Goal: Task Accomplishment & Management: Use online tool/utility

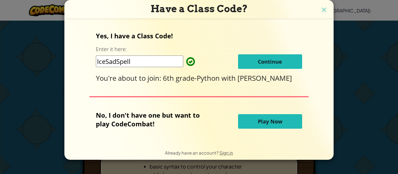
click at [263, 59] on span "Continue" at bounding box center [270, 61] width 24 height 7
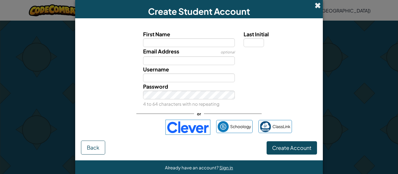
click at [318, 7] on span at bounding box center [318, 5] width 6 height 6
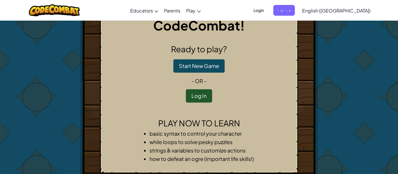
scroll to position [33, 0]
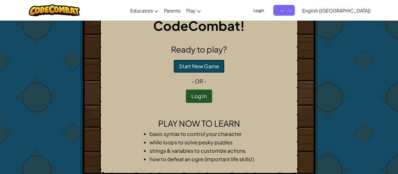
click at [202, 68] on button "Start New Game" at bounding box center [198, 66] width 51 height 13
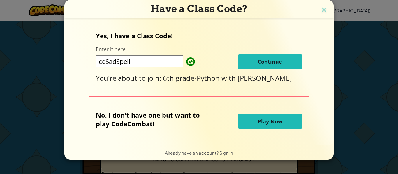
click at [250, 62] on button "Continue" at bounding box center [270, 61] width 64 height 15
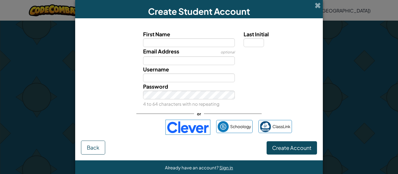
click at [315, 10] on div "Create Student Account" at bounding box center [199, 9] width 248 height 18
click at [317, 7] on span at bounding box center [318, 5] width 6 height 6
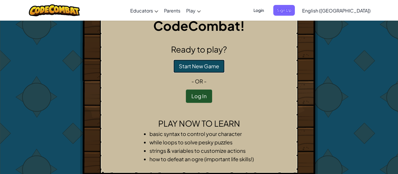
click at [199, 71] on button "Start New Game" at bounding box center [198, 66] width 51 height 13
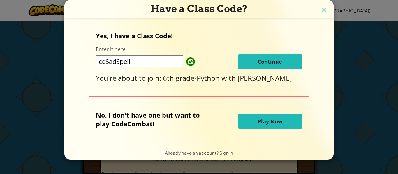
click at [265, 122] on span "Play Now" at bounding box center [270, 121] width 24 height 7
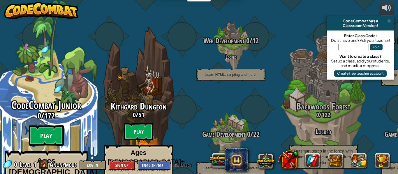
click at [57, 126] on btn "Play" at bounding box center [46, 136] width 35 height 21
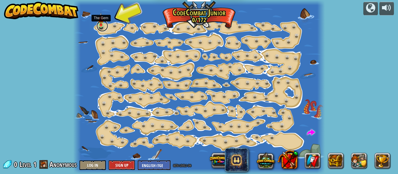
click at [102, 27] on link at bounding box center [102, 26] width 12 height 12
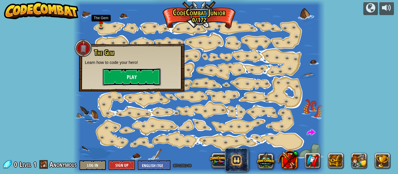
click at [127, 76] on button "Play" at bounding box center [132, 76] width 58 height 17
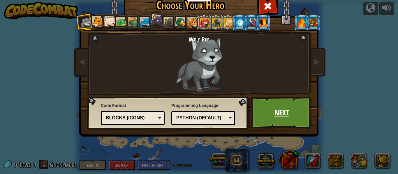
click at [253, 105] on link "Next" at bounding box center [281, 113] width 61 height 32
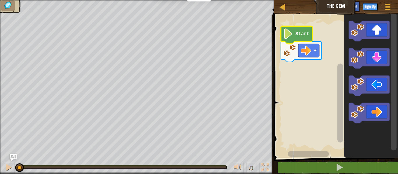
click at [296, 34] on text "Start" at bounding box center [302, 33] width 14 height 5
click at [293, 36] on icon "Blockly Workspace" at bounding box center [296, 35] width 31 height 18
click at [294, 36] on icon "Blockly Workspace" at bounding box center [296, 35] width 31 height 18
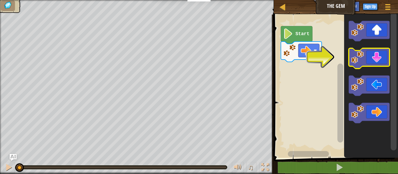
click at [380, 56] on icon "Blockly Workspace" at bounding box center [369, 58] width 41 height 20
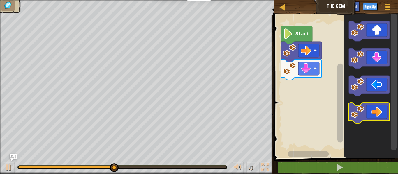
click at [379, 110] on icon "Blockly Workspace" at bounding box center [369, 113] width 41 height 20
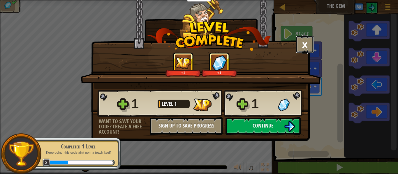
click at [308, 44] on button "×" at bounding box center [305, 44] width 18 height 17
